Goal: Information Seeking & Learning: Check status

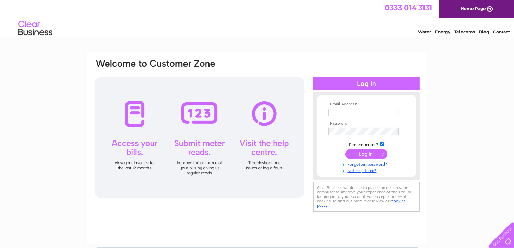
type input "[EMAIL_ADDRESS][DOMAIN_NAME]"
click at [355, 154] on input "submit" at bounding box center [366, 154] width 42 height 10
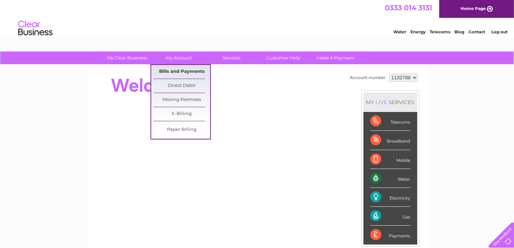
click at [176, 70] on link "Bills and Payments" at bounding box center [182, 72] width 57 height 14
click at [187, 71] on link "Bills and Payments" at bounding box center [182, 72] width 57 height 14
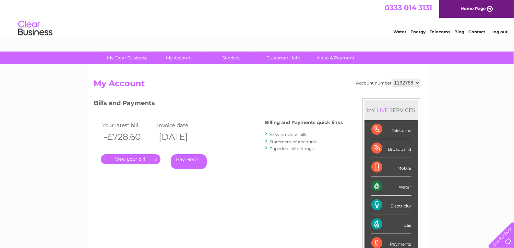
click at [283, 141] on link "Statement of Accounts" at bounding box center [294, 141] width 48 height 5
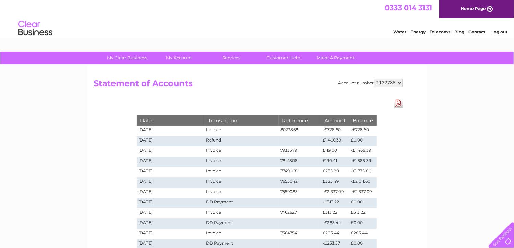
click at [78, 104] on div "My Clear Business Login Details My Details My Preferences Link Account My Accou…" at bounding box center [257, 249] width 514 height 397
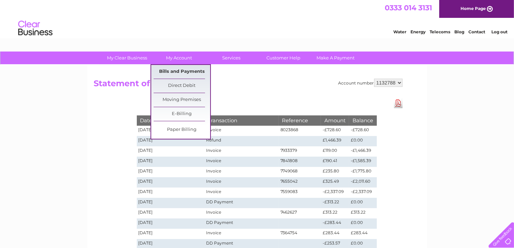
click at [181, 68] on link "Bills and Payments" at bounding box center [182, 72] width 57 height 14
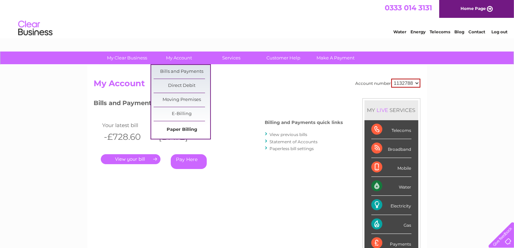
click at [184, 130] on link "Paper Billing" at bounding box center [182, 130] width 57 height 14
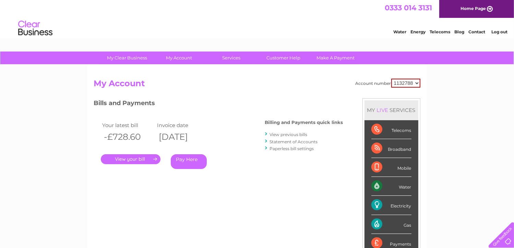
click at [290, 138] on li "Statement of Accounts" at bounding box center [304, 141] width 78 height 7
click at [275, 140] on link "Statement of Accounts" at bounding box center [294, 141] width 48 height 5
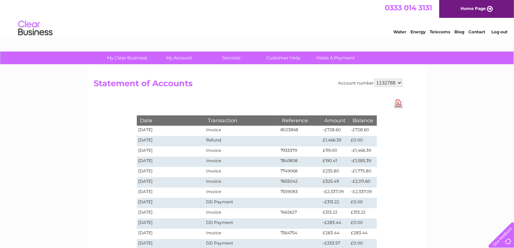
click at [400, 82] on select "1132788" at bounding box center [388, 83] width 28 height 8
click at [429, 102] on div "My Clear Business Login Details My Details My Preferences Link Account My Accou…" at bounding box center [257, 249] width 514 height 397
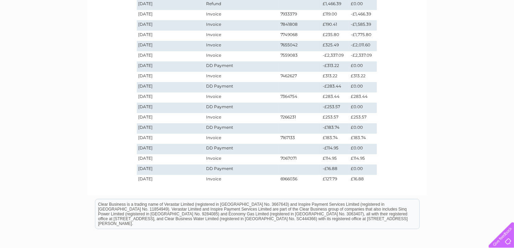
scroll to position [172, 0]
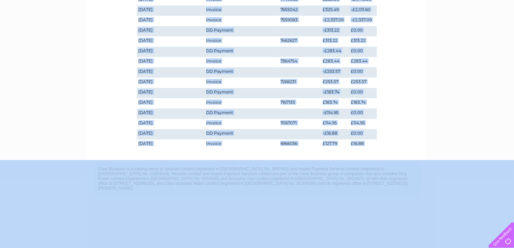
drag, startPoint x: 90, startPoint y: 238, endPoint x: 296, endPoint y: 163, distance: 219.1
copy div "Statement of Accounts Download Pdf Date Transaction Reference Amount Balance 11…"
click at [428, 94] on div "My Clear Business Login Details My Details My Preferences Link Account My Accou…" at bounding box center [257, 78] width 514 height 397
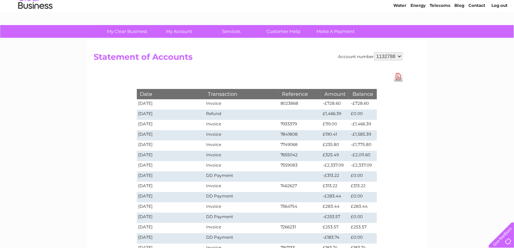
scroll to position [0, 0]
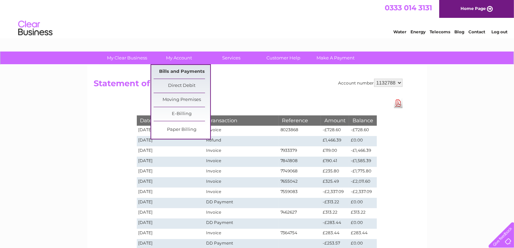
click at [172, 72] on link "Bills and Payments" at bounding box center [182, 72] width 57 height 14
click at [176, 71] on link "Bills and Payments" at bounding box center [182, 72] width 57 height 14
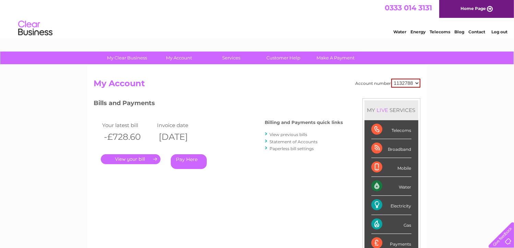
click at [283, 141] on link "Statement of Accounts" at bounding box center [294, 141] width 48 height 5
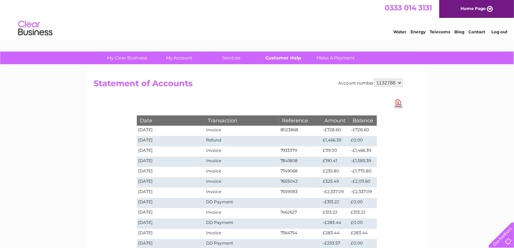
click at [290, 60] on link "Customer Help" at bounding box center [283, 57] width 57 height 13
click at [233, 81] on h2 "Statement of Accounts" at bounding box center [248, 85] width 309 height 13
